Goal: Information Seeking & Learning: Find specific fact

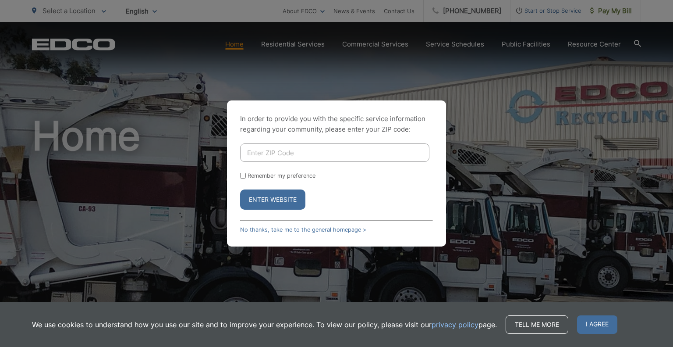
click at [287, 152] on input "Enter ZIP Code" at bounding box center [334, 152] width 189 height 18
type input "92028"
click at [241, 175] on input "Remember my preference" at bounding box center [243, 176] width 6 height 6
checkbox input "true"
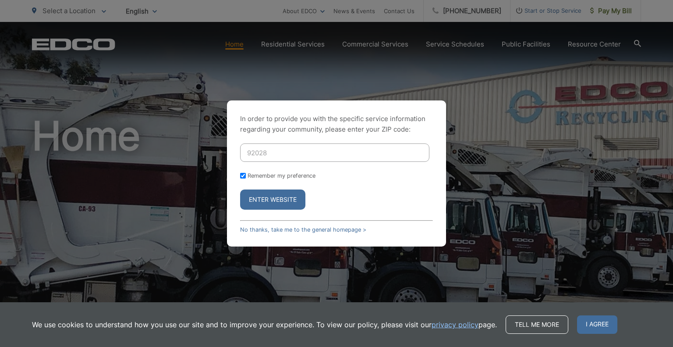
click at [259, 200] on button "Enter Website" at bounding box center [272, 199] width 65 height 20
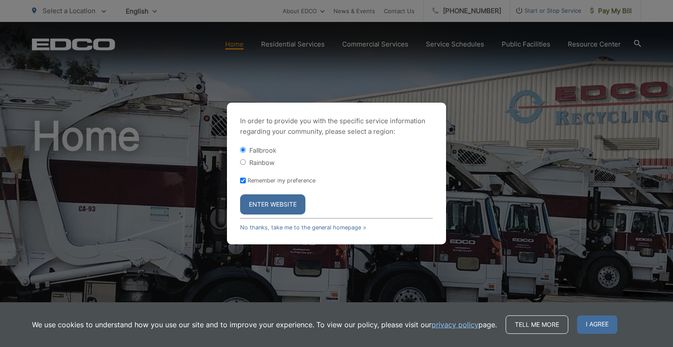
click at [280, 205] on button "Enter Website" at bounding box center [272, 204] width 65 height 20
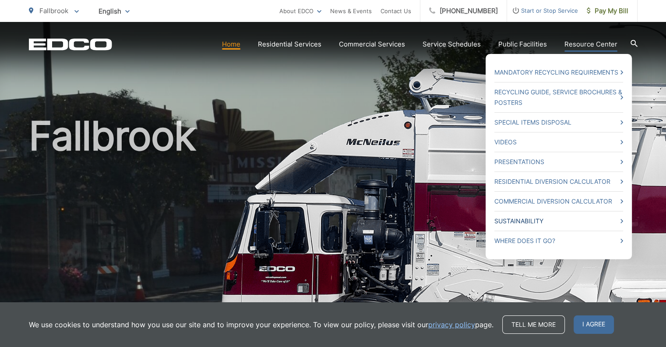
click at [501, 218] on link "Sustainability" at bounding box center [559, 221] width 129 height 11
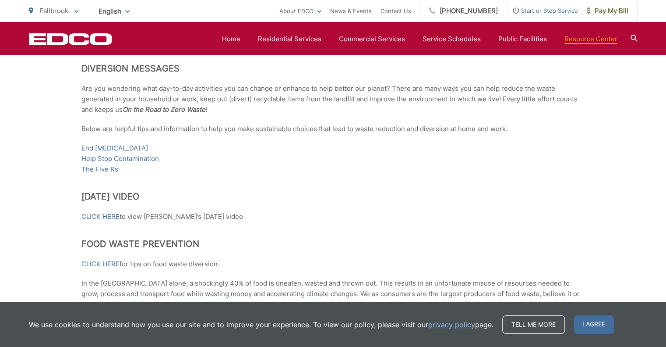
scroll to position [613, 0]
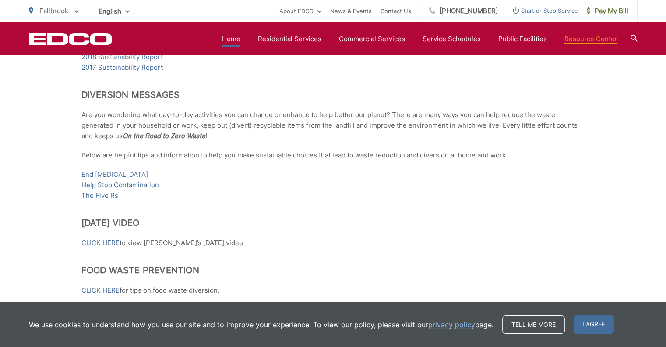
click at [234, 39] on link "Home" at bounding box center [231, 39] width 18 height 11
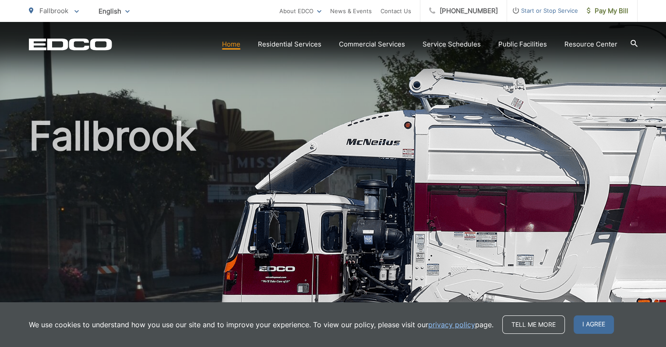
click at [633, 41] on icon at bounding box center [634, 43] width 7 height 7
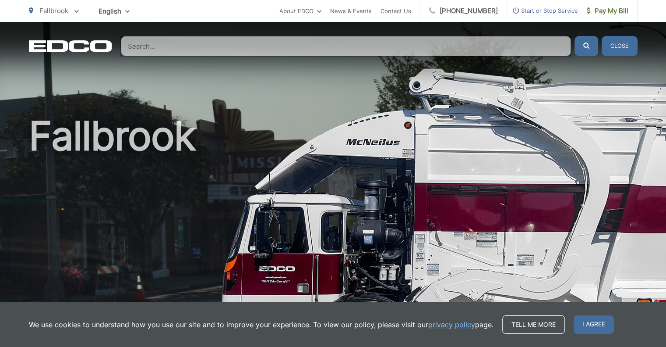
click at [153, 46] on input "Search" at bounding box center [346, 46] width 450 height 20
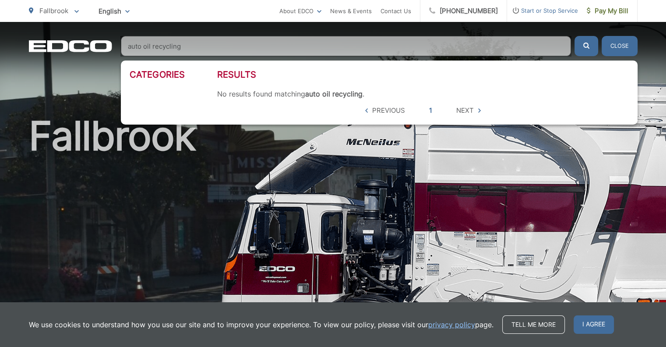
click at [588, 45] on icon "submit" at bounding box center [587, 46] width 6 height 6
click at [142, 46] on input "auto oil recycling" at bounding box center [346, 46] width 450 height 20
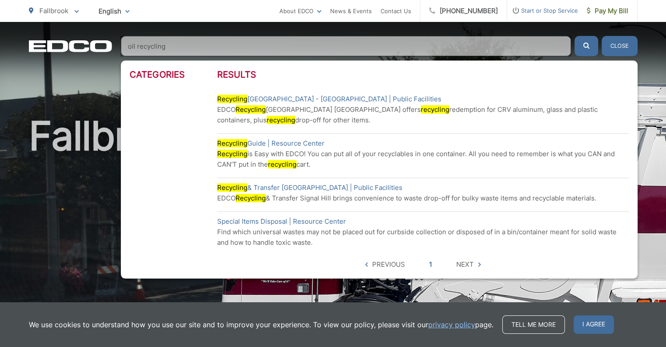
scroll to position [44, 0]
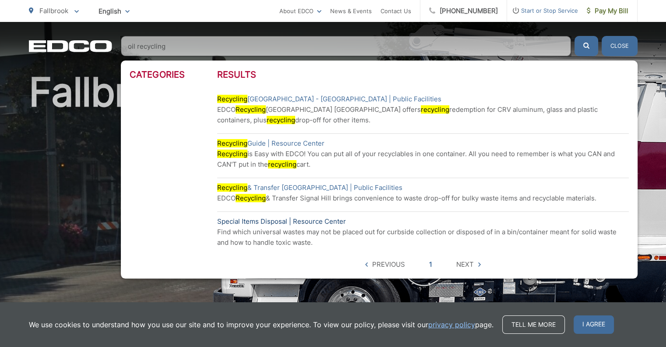
type input "oil recycling"
click at [307, 220] on link "Special Items Disposal | Resource Center" at bounding box center [281, 221] width 129 height 11
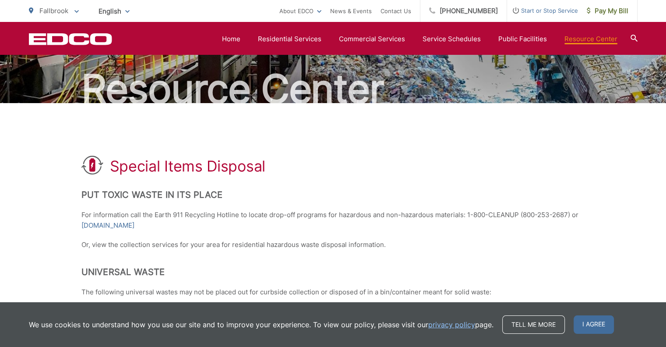
scroll to position [67, 0]
